Goal: Transaction & Acquisition: Purchase product/service

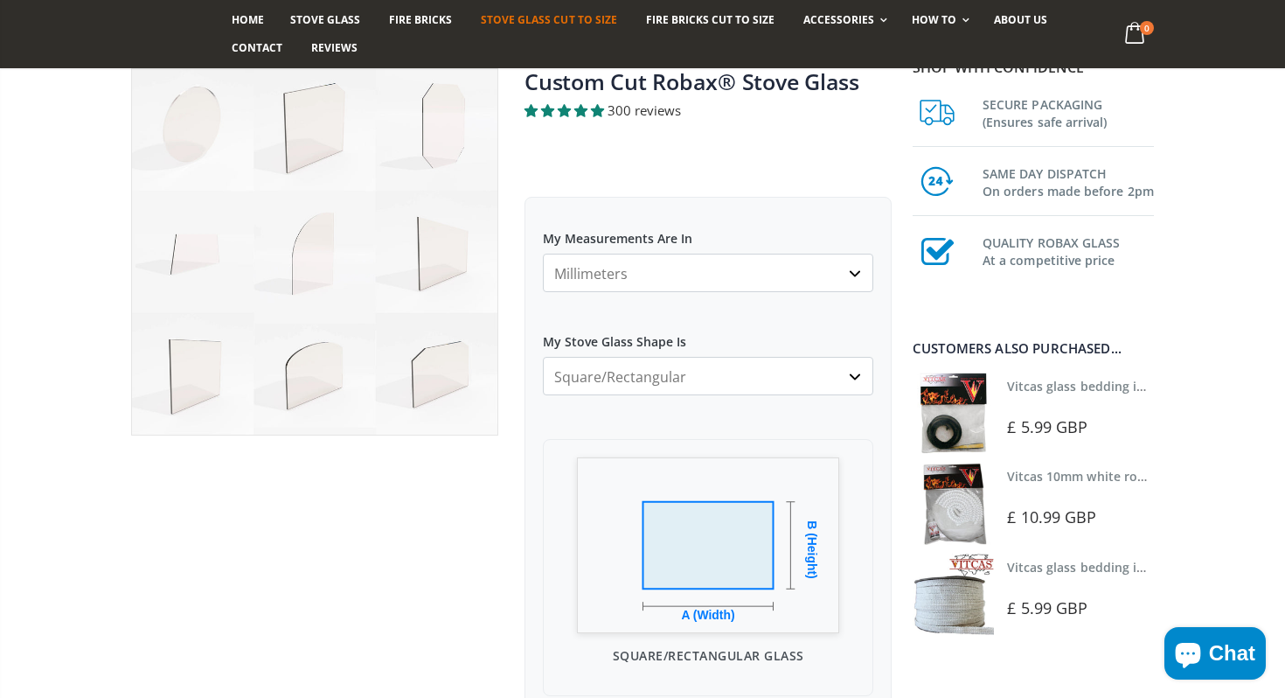
scroll to position [154, 0]
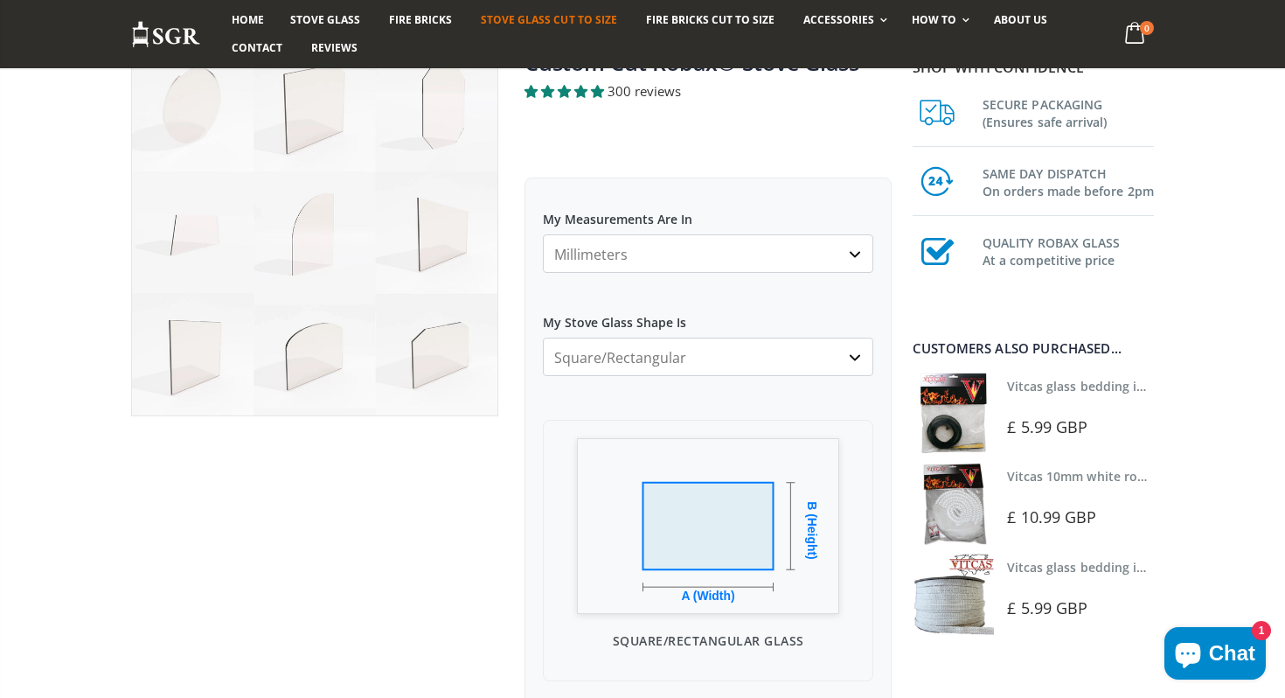
click at [645, 258] on select "Millimeters Centimeters Inches" at bounding box center [708, 253] width 330 height 38
select select "cm"
click at [543, 234] on select "Millimeters Centimeters Inches" at bounding box center [708, 253] width 330 height 38
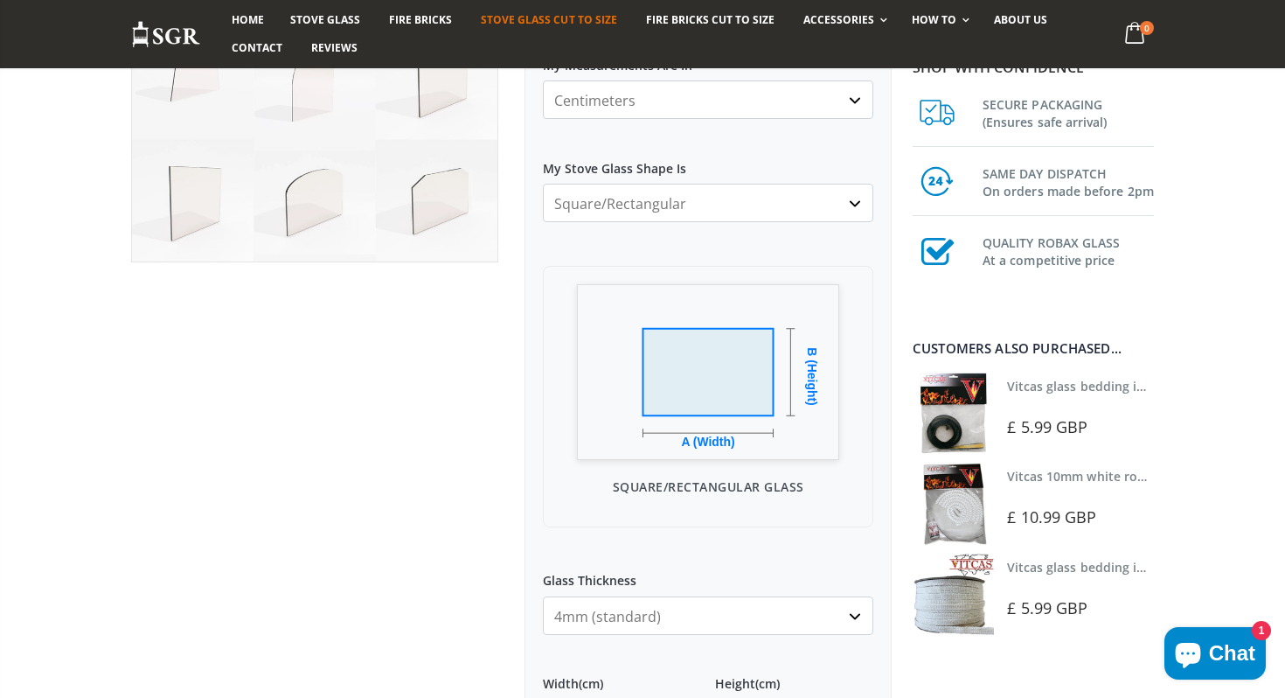
scroll to position [375, 0]
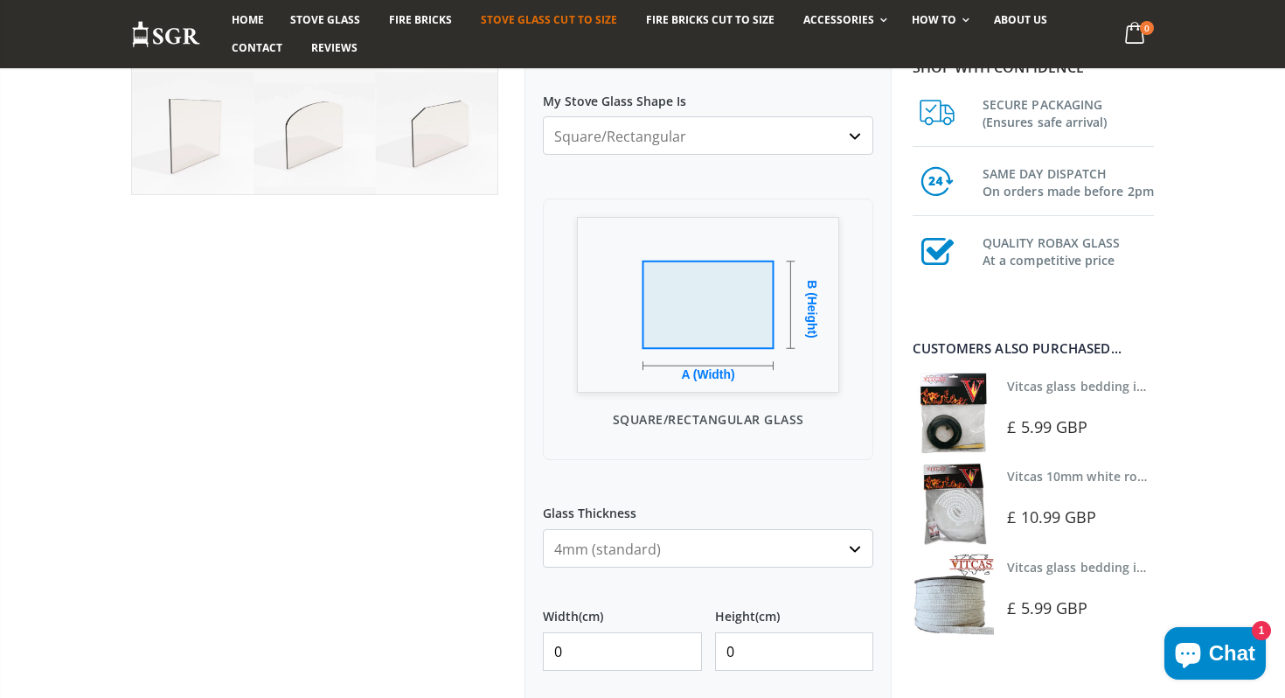
click at [592, 543] on select "4mm (standard) 5mm (gas fires with baffled flue) 3mm (For Use In Stoves With Th…" at bounding box center [708, 548] width 330 height 38
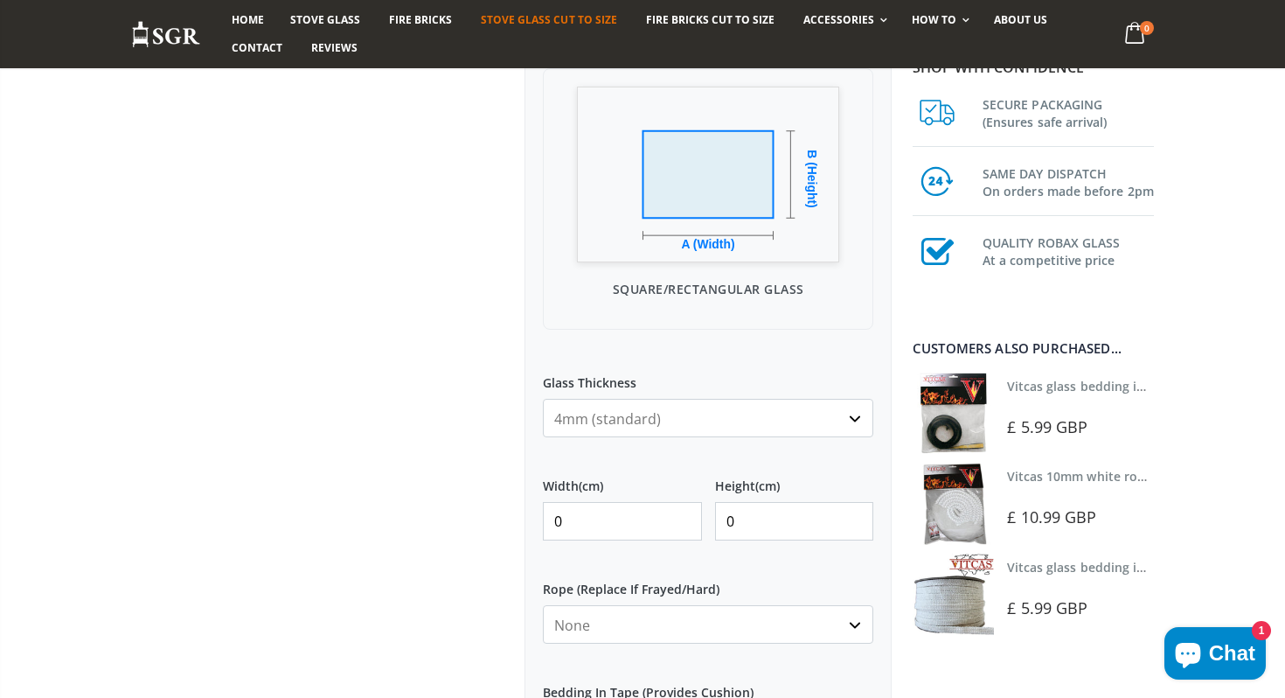
scroll to position [511, 0]
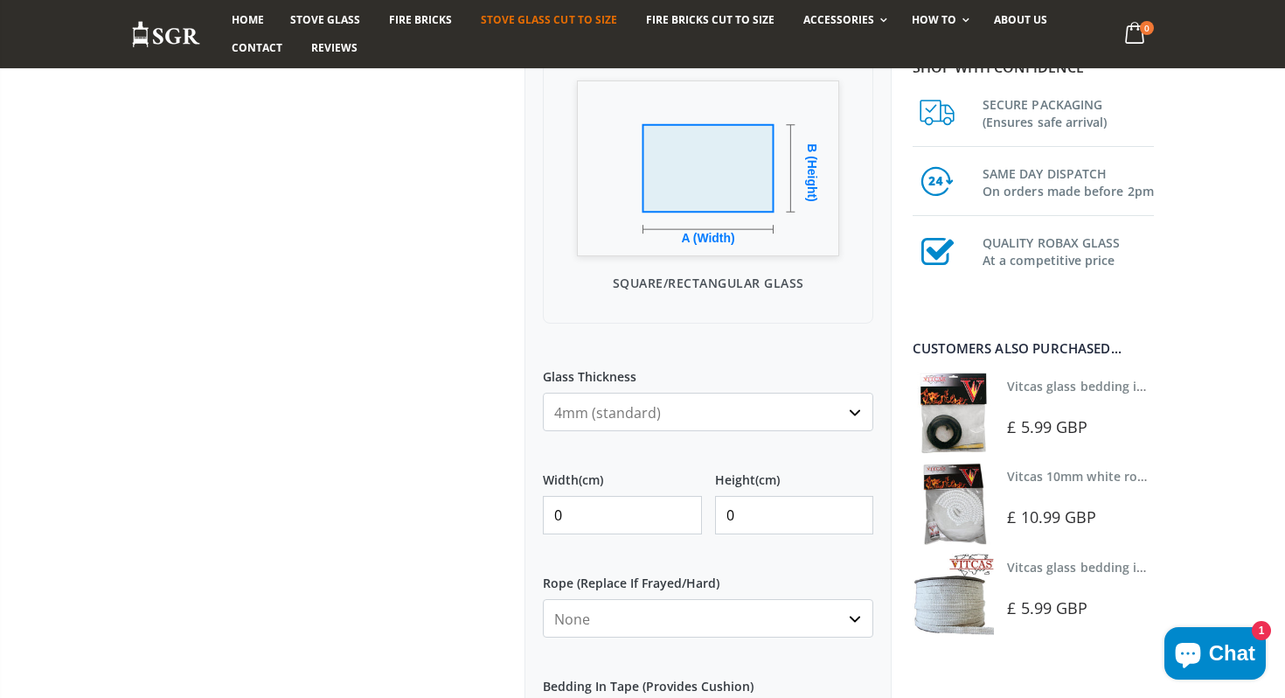
click at [555, 506] on input "0" at bounding box center [622, 515] width 159 height 38
drag, startPoint x: 573, startPoint y: 511, endPoint x: 531, endPoint y: 511, distance: 41.1
click at [531, 511] on div "My Measurements Are In Millimeters Centimeters Inches For inches, please enter …" at bounding box center [707, 401] width 367 height 1162
type input "33"
drag, startPoint x: 753, startPoint y: 513, endPoint x: 675, endPoint y: 509, distance: 77.9
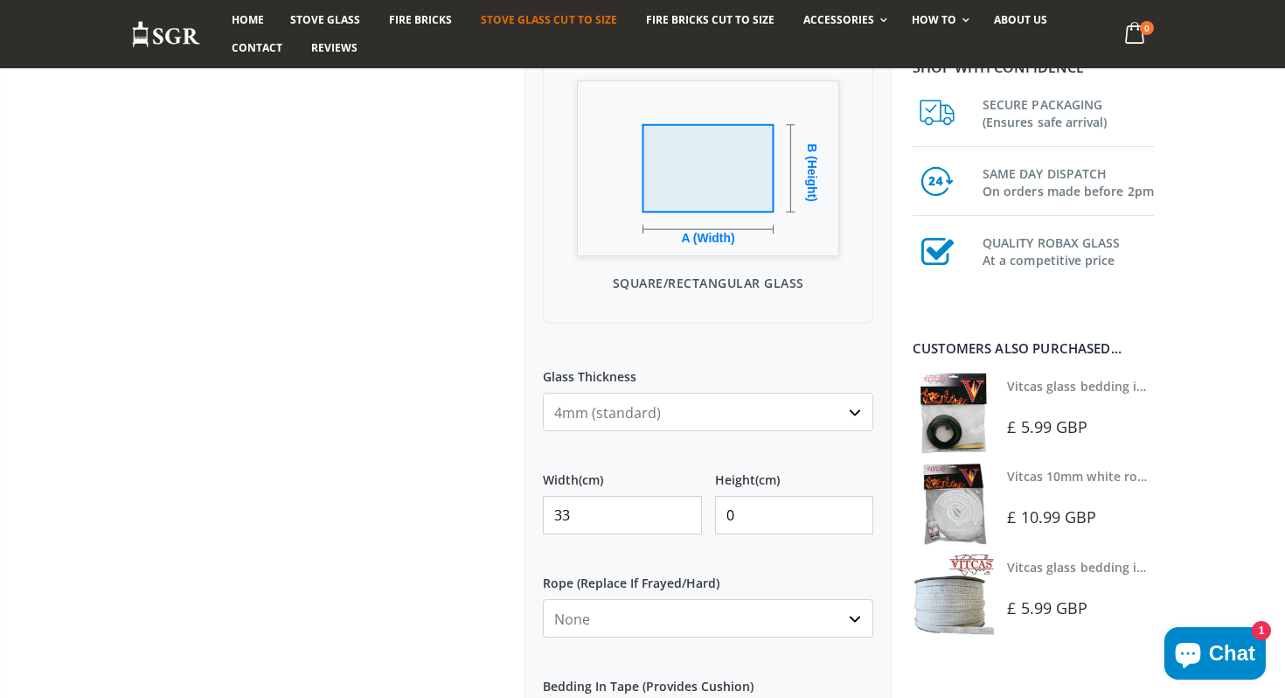
click at [675, 509] on div "Width (cm) 33 Height (cm) 0" at bounding box center [708, 502] width 330 height 90
type input "44"
click at [537, 469] on div "My Measurements Are In Millimeters Centimeters Inches For inches, please enter …" at bounding box center [707, 401] width 367 height 1162
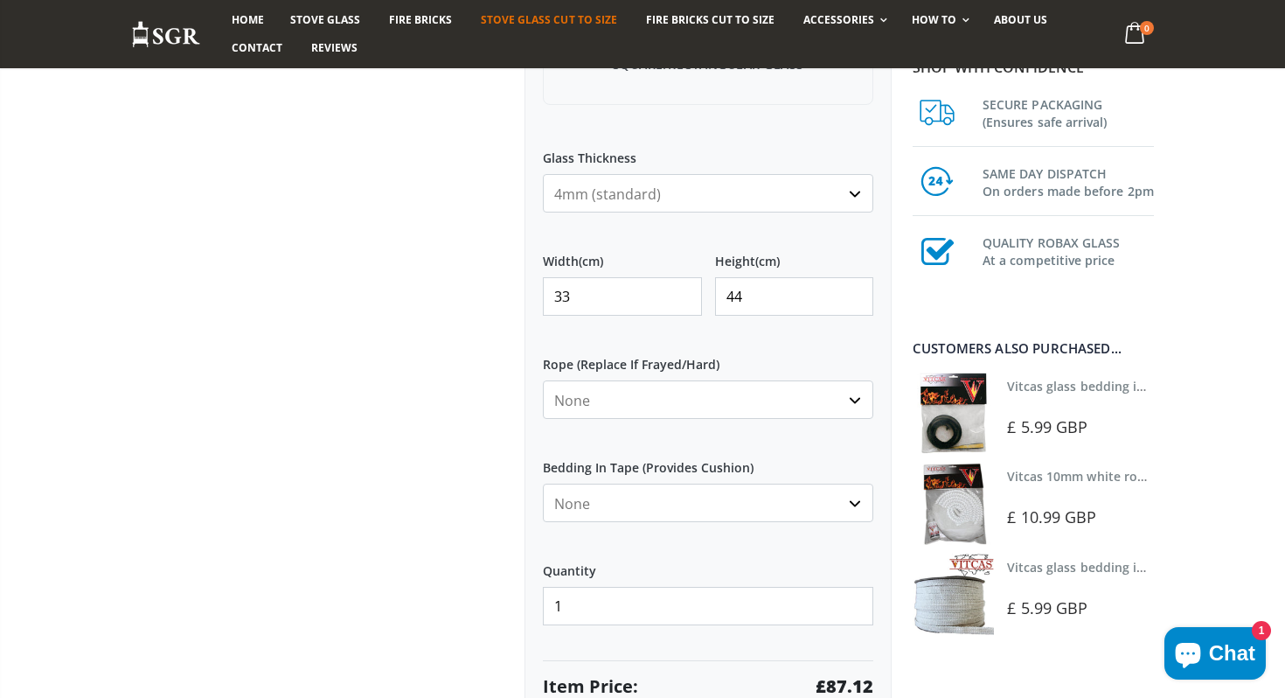
scroll to position [728, 0]
click at [600, 199] on select "4mm (standard) 5mm (gas fires with baffled flue) 3mm (For Use In Stoves With Th…" at bounding box center [708, 195] width 330 height 38
click at [543, 176] on select "4mm (standard) 5mm (gas fires with baffled flue) 3mm (For Use In Stoves With Th…" at bounding box center [708, 195] width 330 height 38
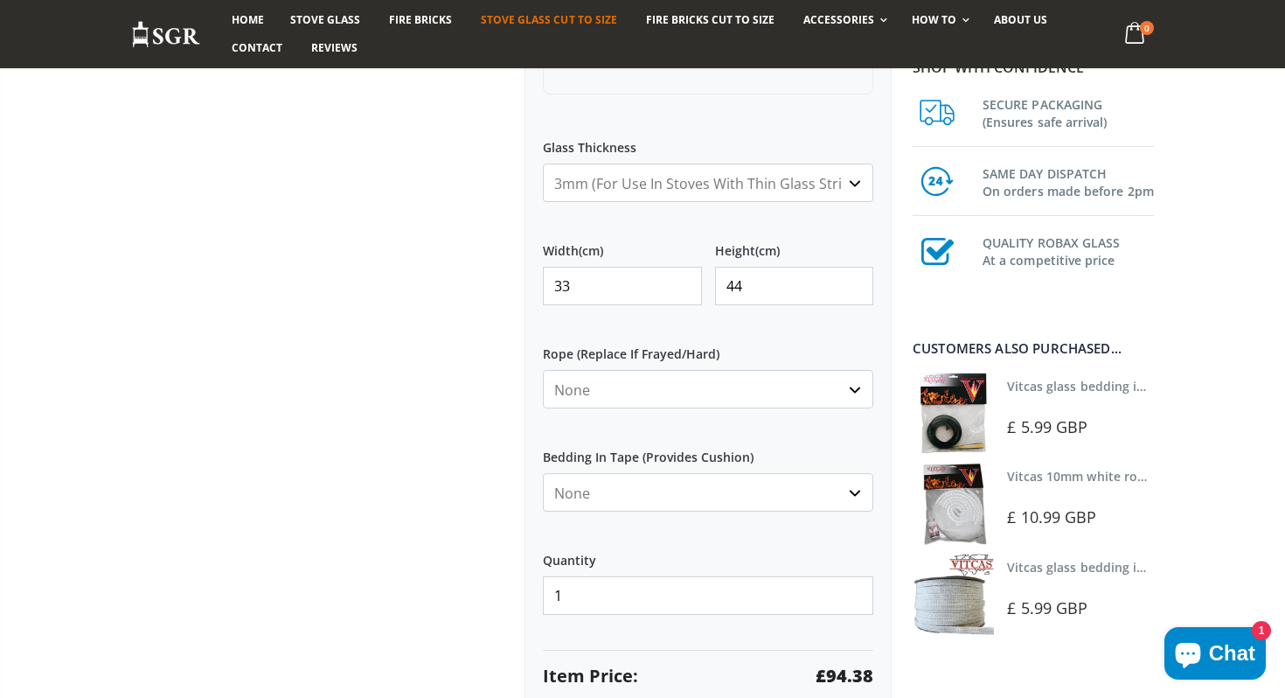
scroll to position [739, 0]
click at [613, 177] on select "4mm (standard) 5mm (gas fires with baffled flue) 3mm (For Use In Stoves With Th…" at bounding box center [708, 184] width 330 height 38
select select "5mm"
click at [543, 165] on select "4mm (standard) 5mm (gas fires with baffled flue) 3mm (For Use In Stoves With Th…" at bounding box center [708, 184] width 330 height 38
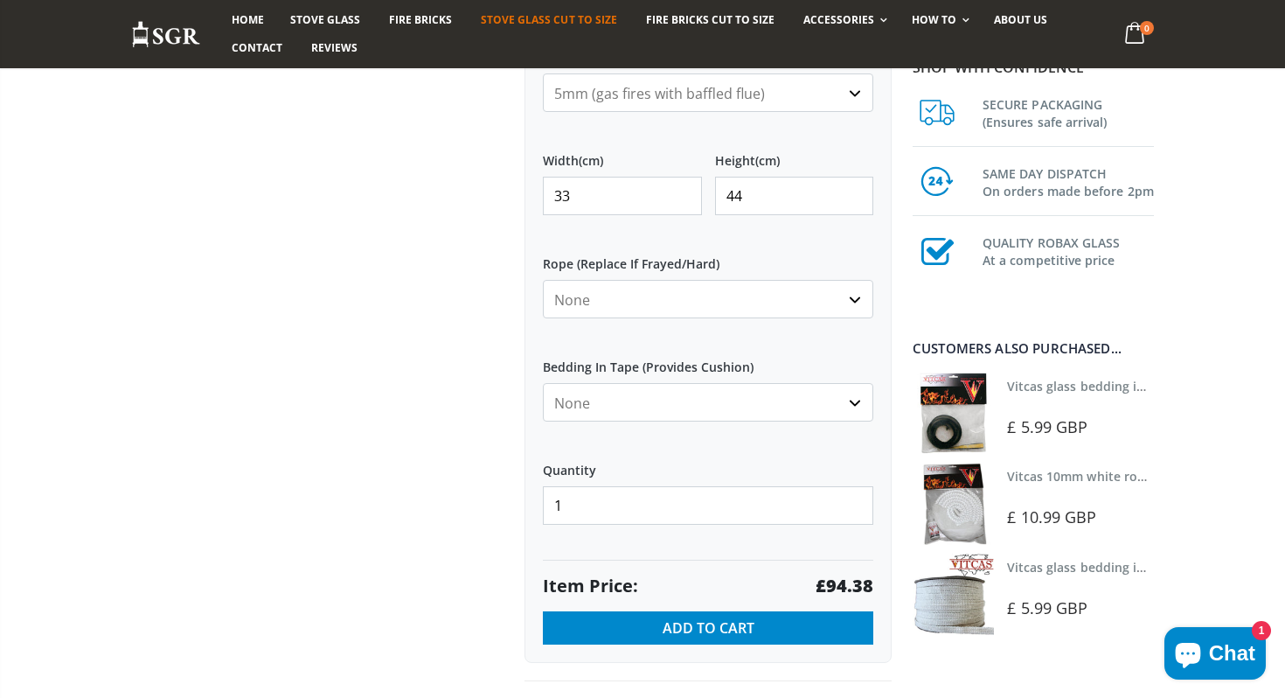
scroll to position [831, 0]
click at [631, 298] on select "None 3mm White 6mm White 8mm White 10mm White 12mm White 6mm Black 8mm Black 10…" at bounding box center [708, 298] width 330 height 38
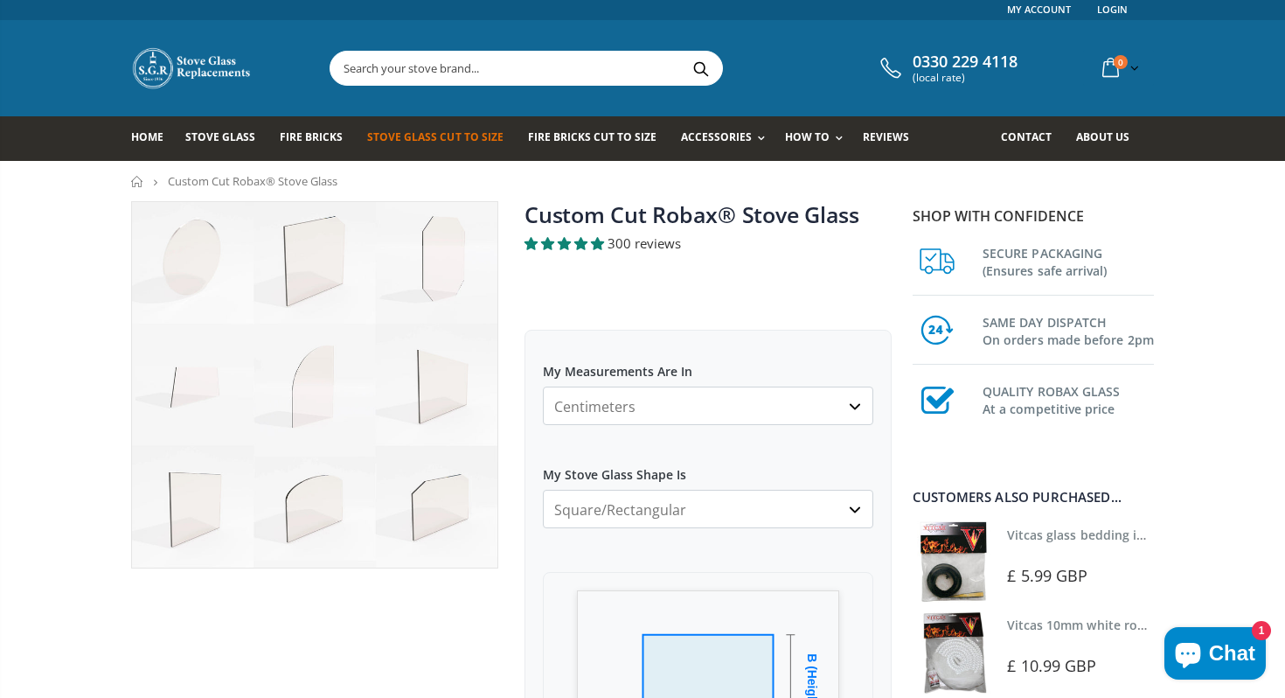
scroll to position [0, 0]
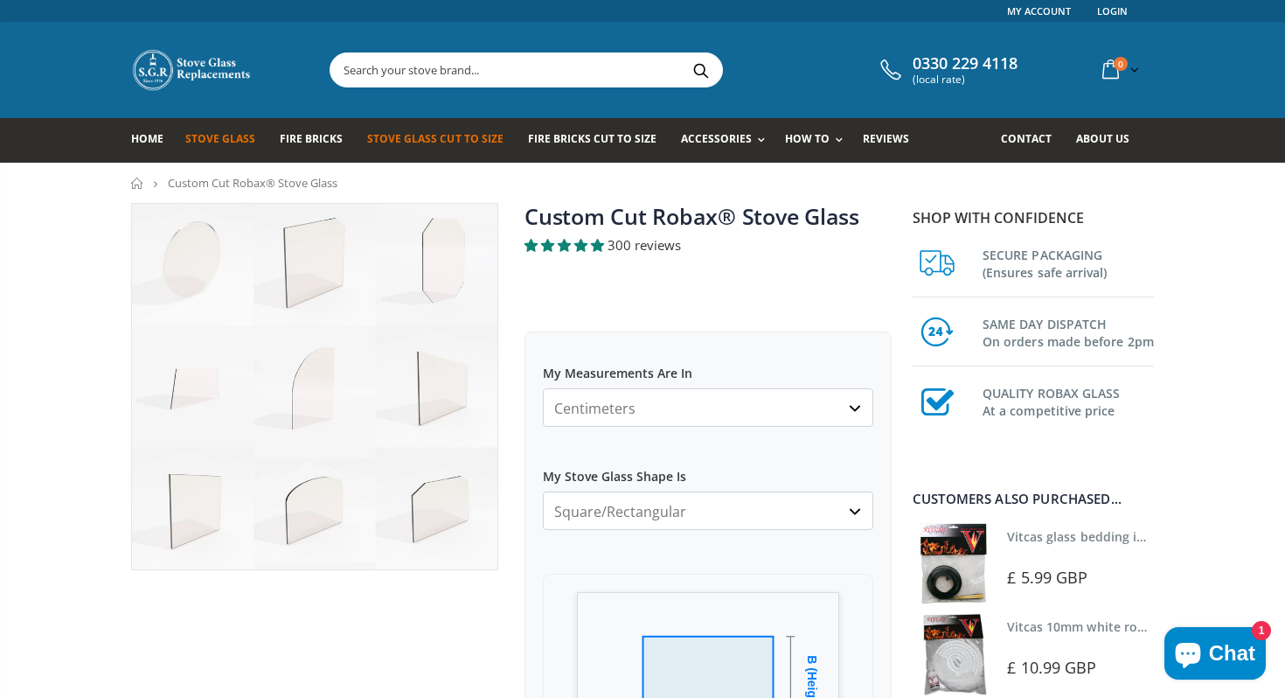
click at [217, 142] on span "Stove Glass" at bounding box center [220, 138] width 70 height 15
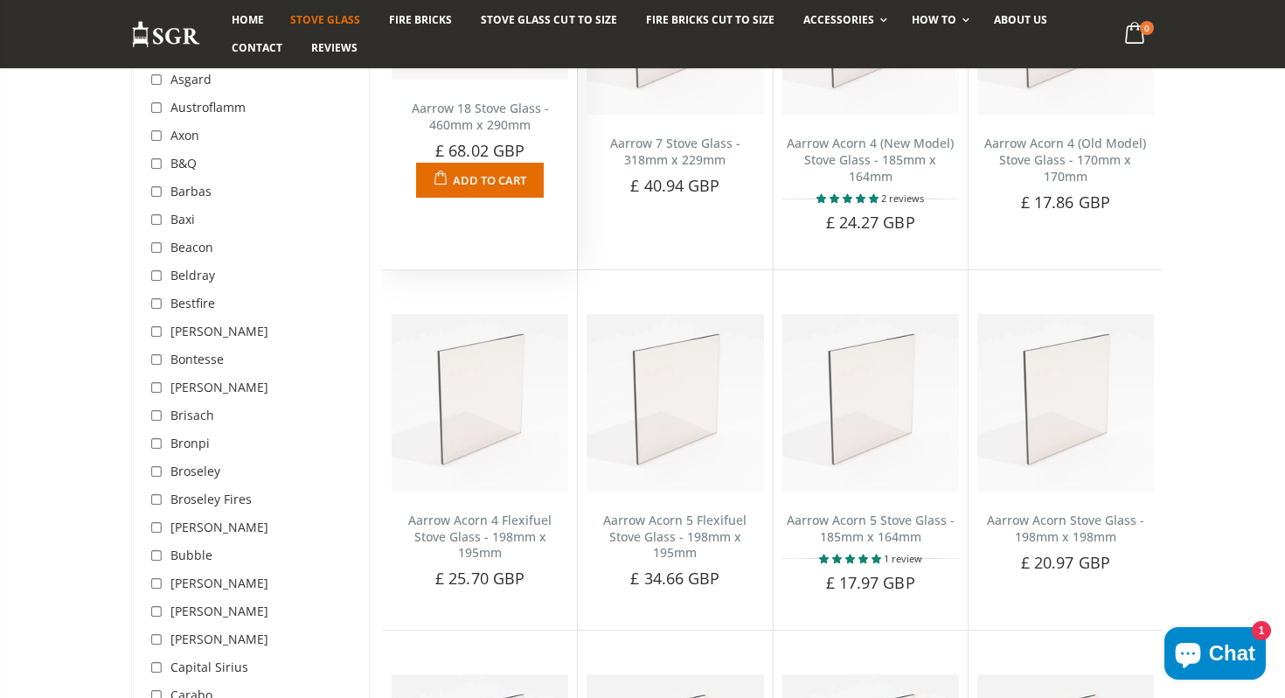
scroll to position [469, 0]
